Goal: Information Seeking & Learning: Check status

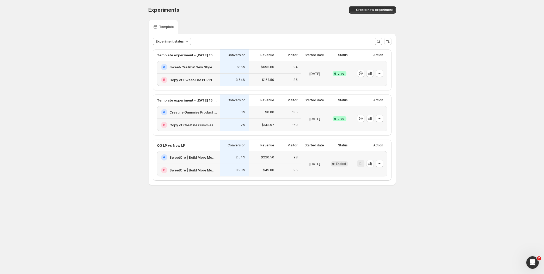
click at [200, 117] on div "A Creatine Gummies Product Page" at bounding box center [188, 112] width 63 height 13
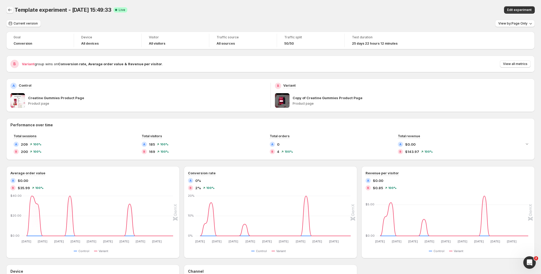
click at [8, 11] on icon "Back" at bounding box center [9, 9] width 5 height 5
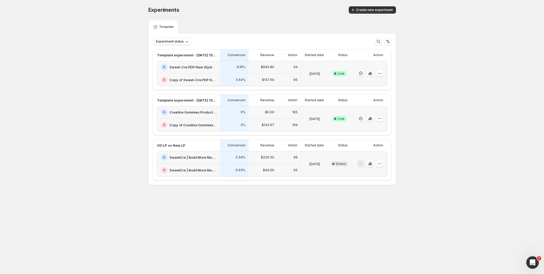
click at [200, 74] on div "B Copy of Sweet-Cre PDP New Style" at bounding box center [188, 79] width 63 height 13
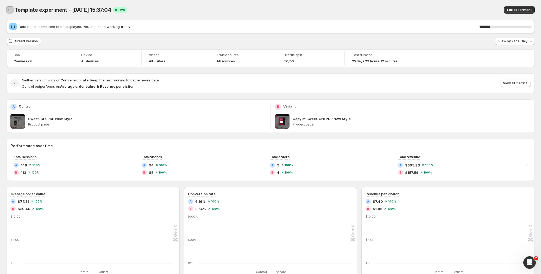
click at [11, 11] on icon "Back" at bounding box center [9, 9] width 5 height 5
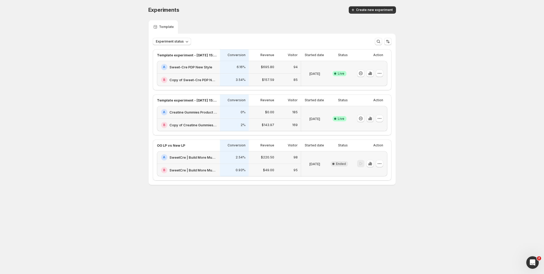
click at [372, 119] on icon "button" at bounding box center [369, 118] width 5 height 5
